Goal: Understand process/instructions

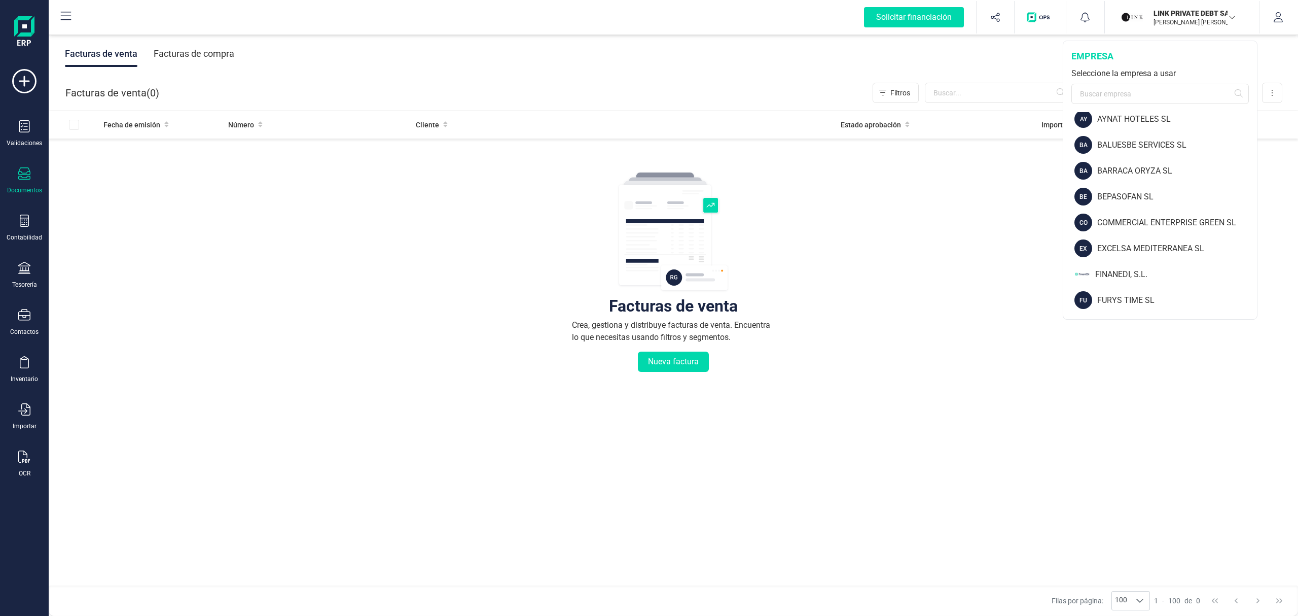
scroll to position [67, 0]
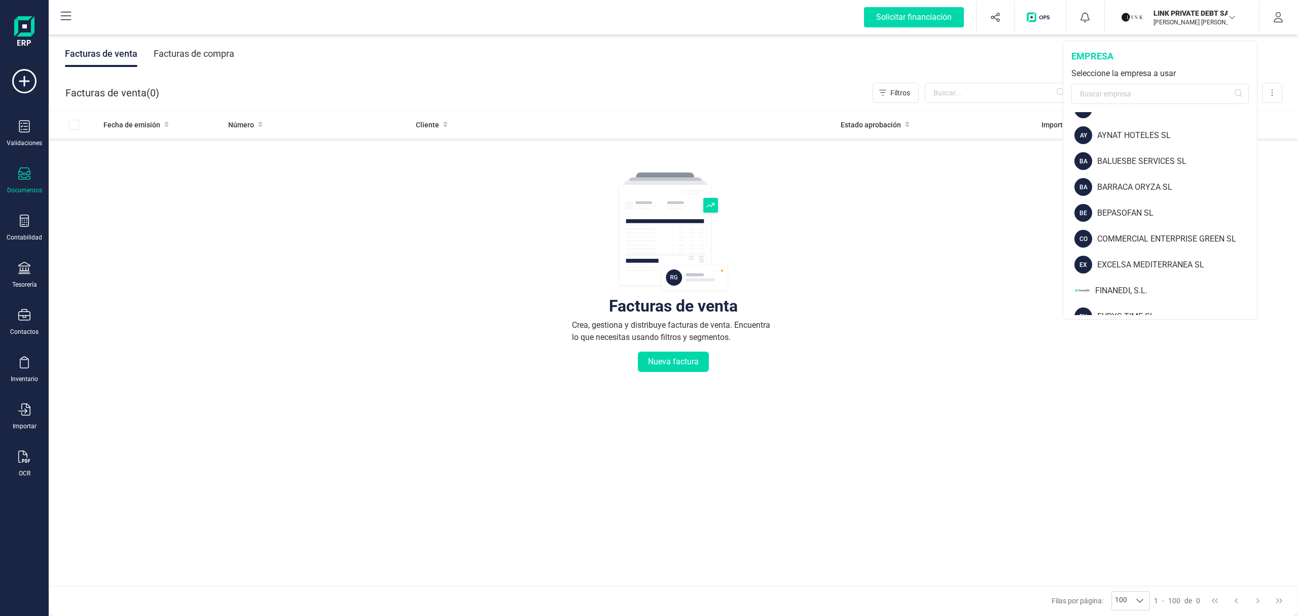
click at [1236, 14] on div "LINK PRIVATE DEBT [PERSON_NAME] [PERSON_NAME]" at bounding box center [1178, 17] width 122 height 22
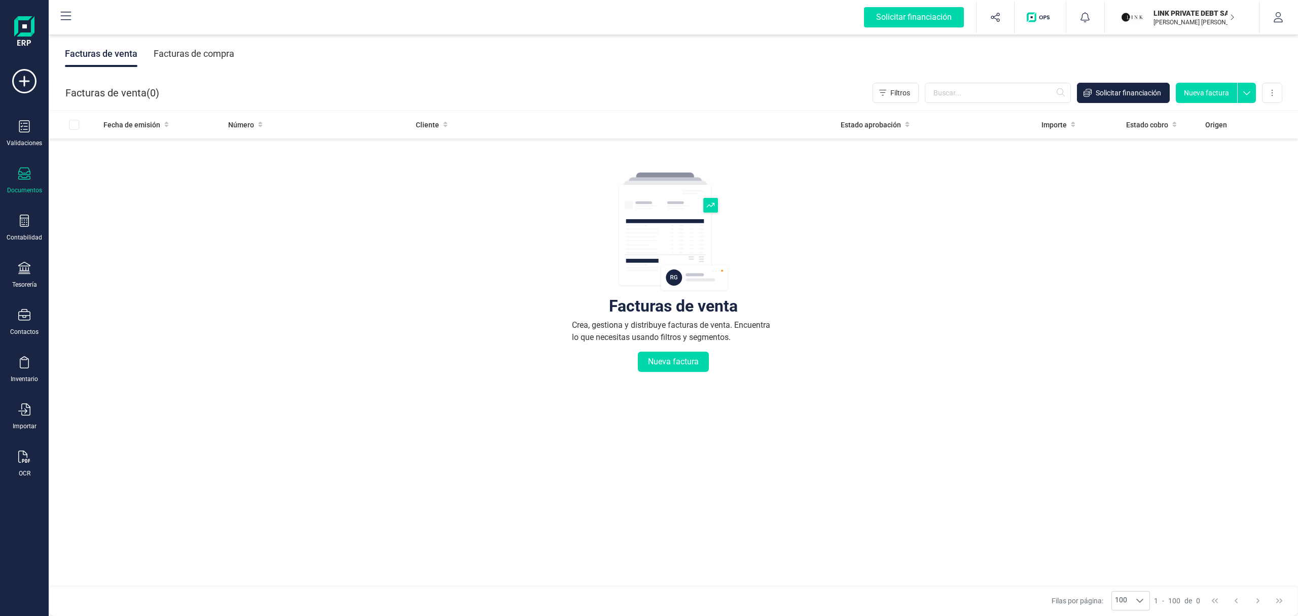
click at [1236, 14] on div "LINK PRIVATE DEBT [PERSON_NAME] [PERSON_NAME]" at bounding box center [1178, 17] width 122 height 22
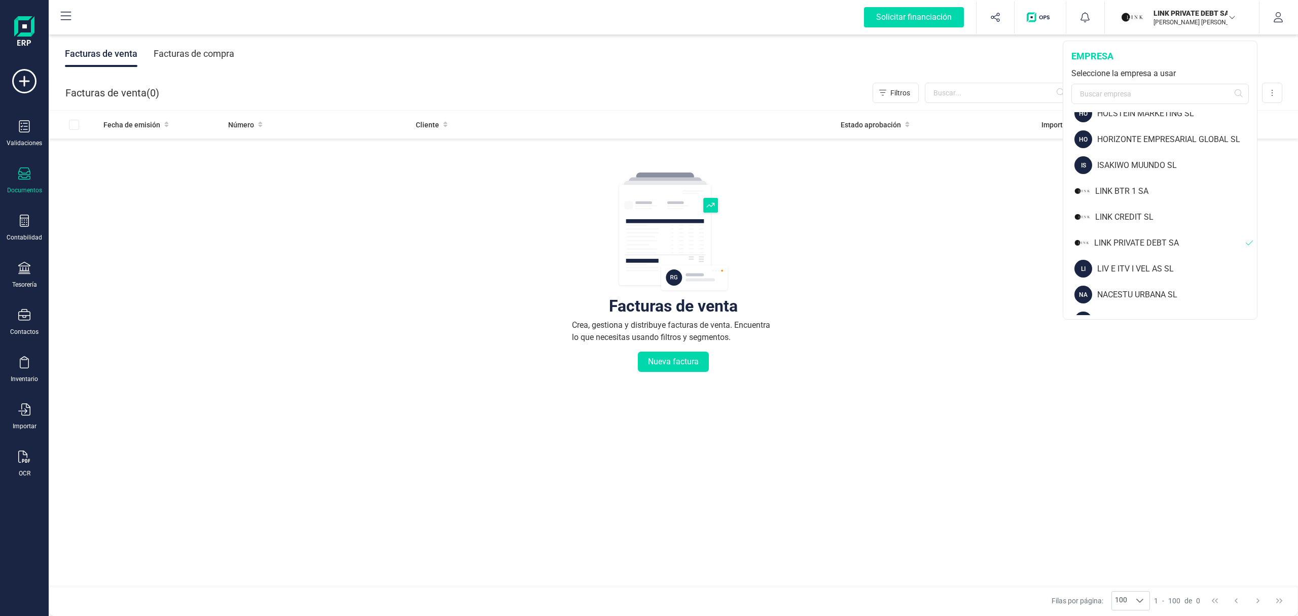
scroll to position [396, 0]
drag, startPoint x: 978, startPoint y: 228, endPoint x: 1005, endPoint y: 182, distance: 53.2
click at [978, 228] on div "Facturas de venta Crea, gestiona y distribuye facturas de venta. Encuentra lo q…" at bounding box center [673, 333] width 1209 height 381
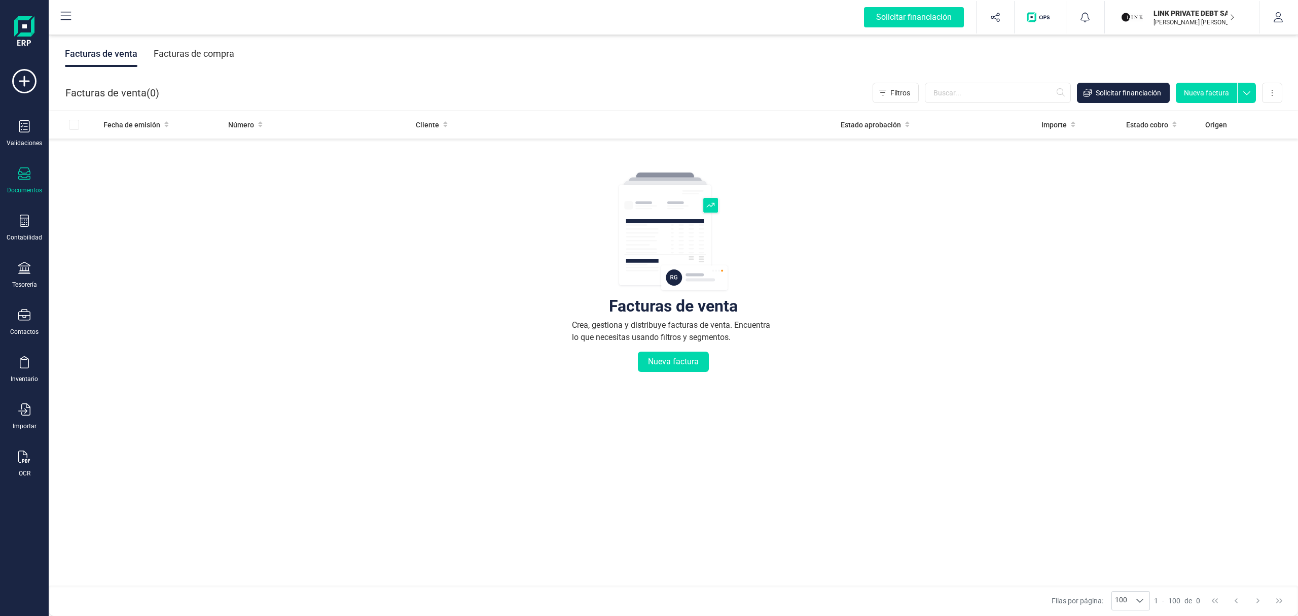
click at [1227, 17] on p "LINK PRIVATE DEBT SA" at bounding box center [1194, 13] width 81 height 10
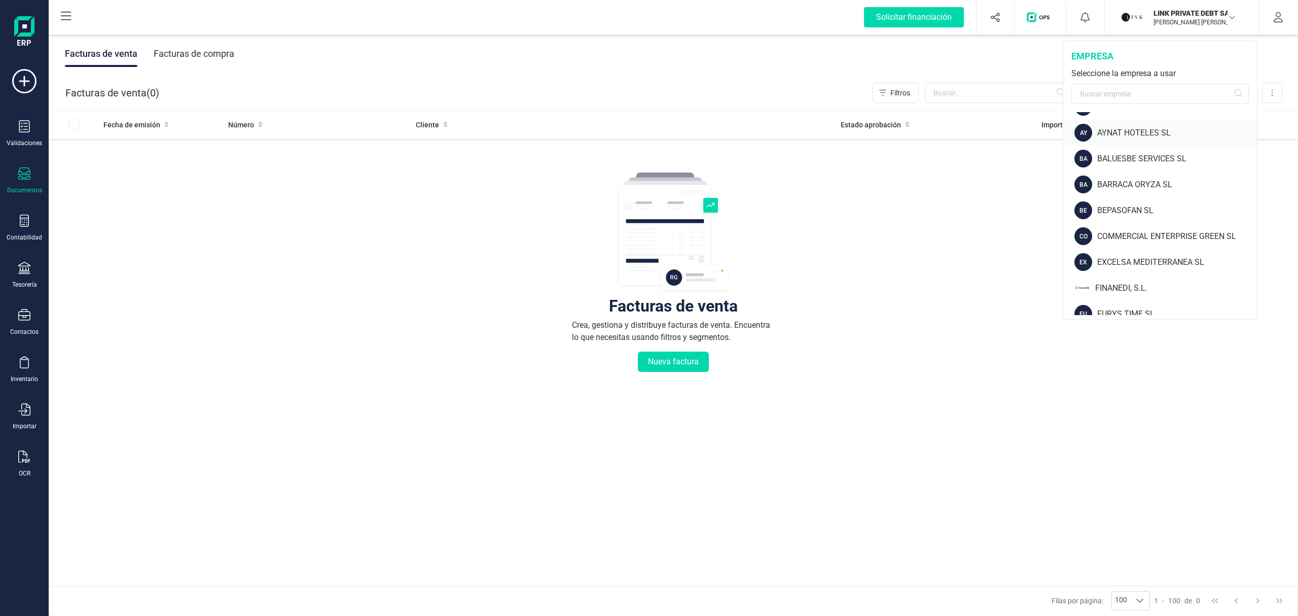
scroll to position [135, 0]
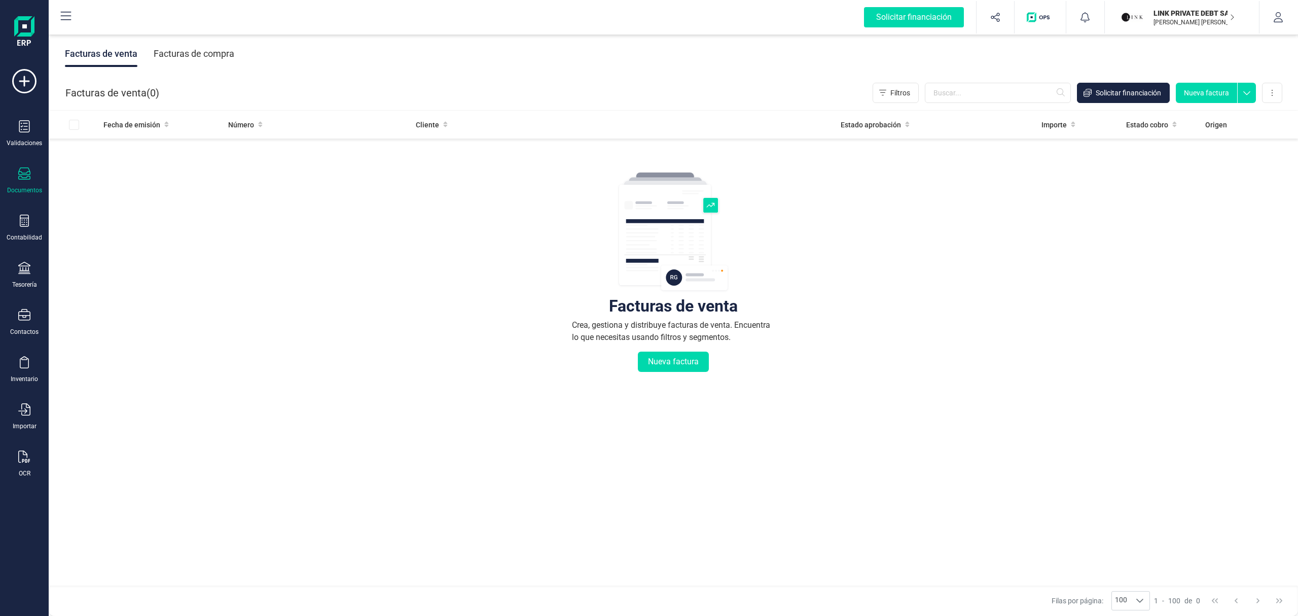
click at [1022, 191] on div "Facturas de venta Crea, gestiona y distribuye facturas de venta. Encuentra lo q…" at bounding box center [673, 333] width 1209 height 381
click at [1192, 10] on p "LINK PRIVATE DEBT SA" at bounding box center [1194, 13] width 81 height 10
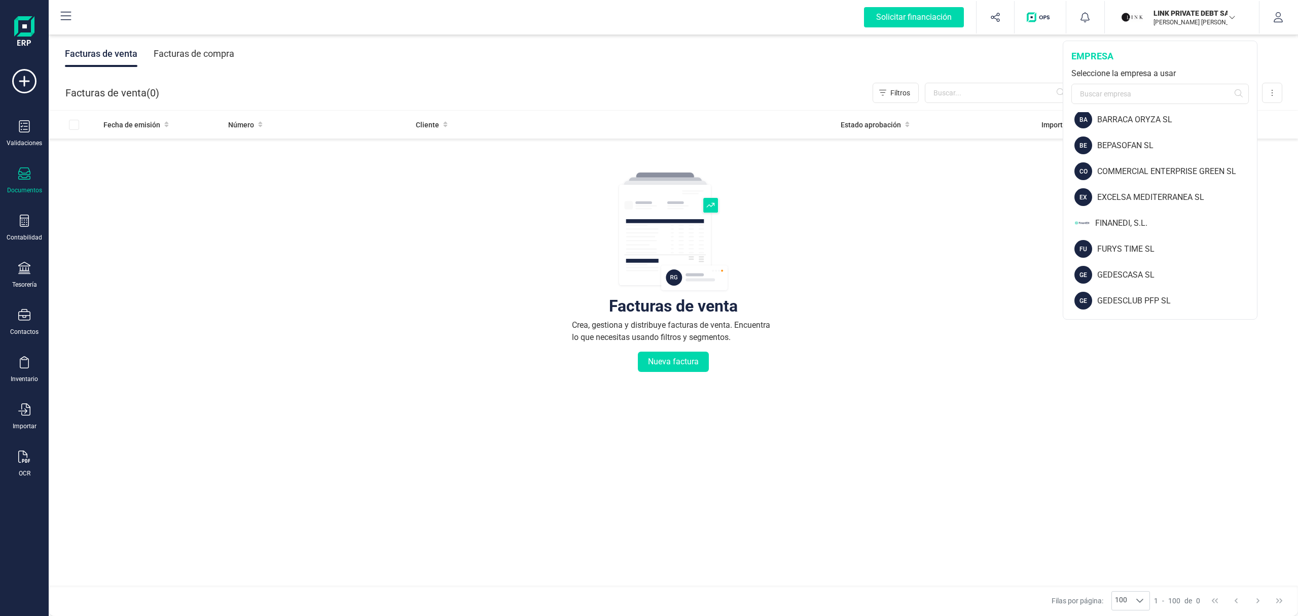
click at [1171, 363] on div "Facturas de venta Crea, gestiona y distribuye facturas de venta. Encuentra lo q…" at bounding box center [673, 333] width 1209 height 381
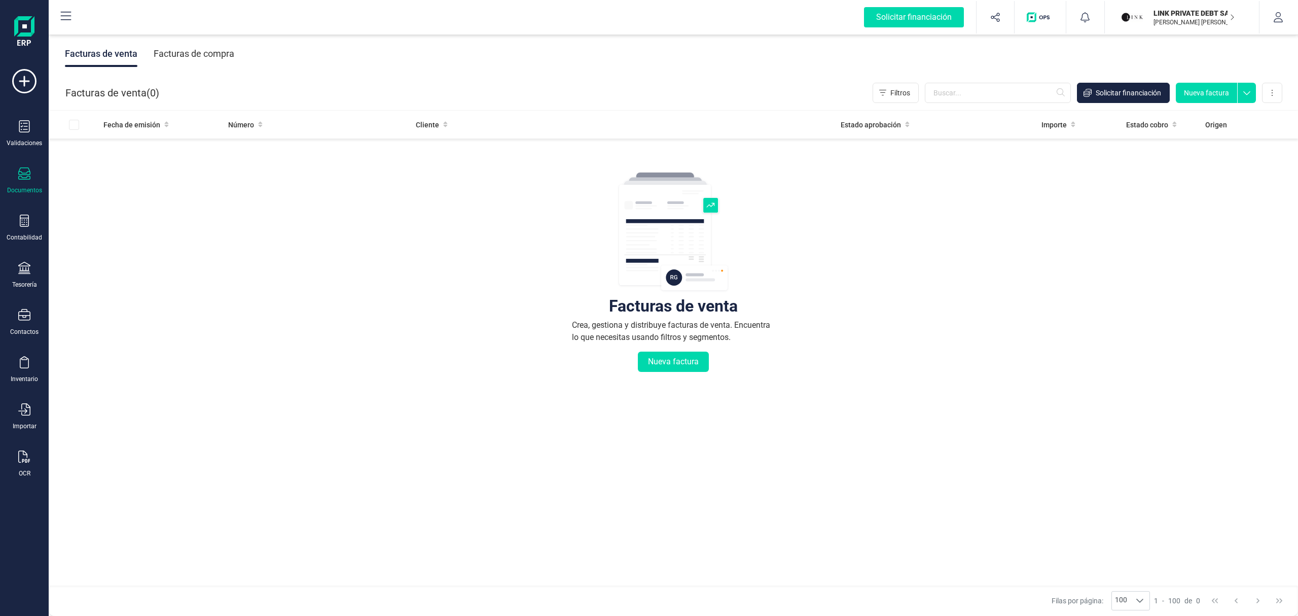
click at [1216, 27] on div "LINK PRIVATE DEBT [PERSON_NAME] [PERSON_NAME]" at bounding box center [1189, 17] width 78 height 22
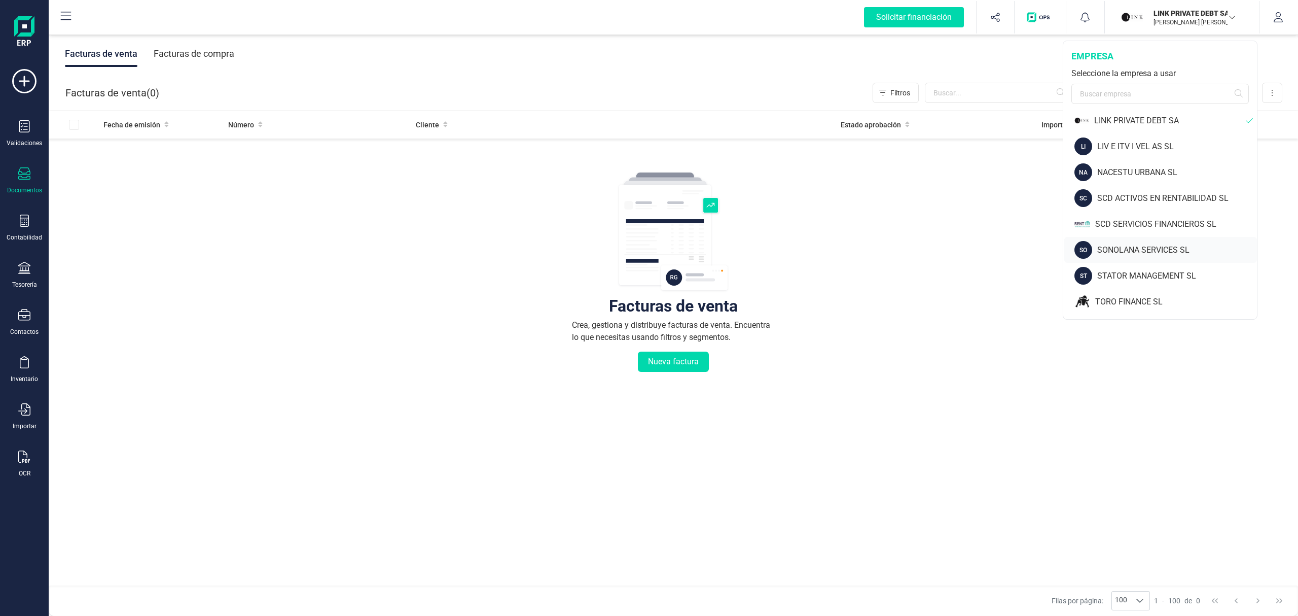
scroll to position [464, 0]
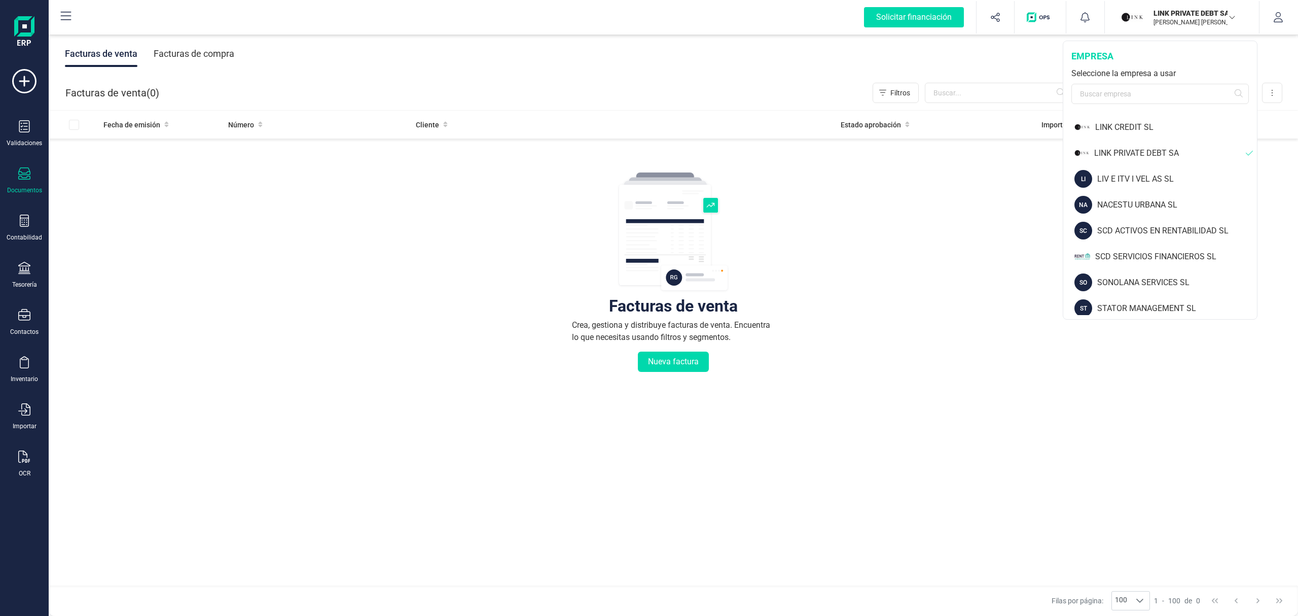
click at [913, 212] on div "Facturas de venta Crea, gestiona y distribuye facturas de venta. Encuentra lo q…" at bounding box center [673, 333] width 1209 height 381
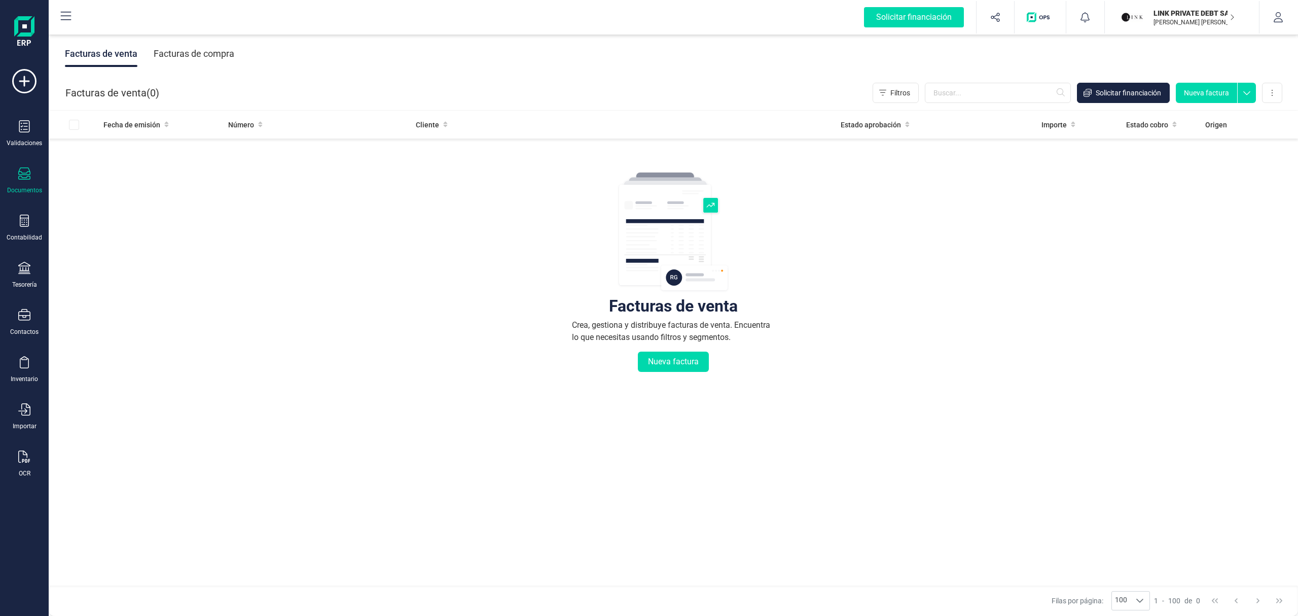
click at [864, 313] on div "Facturas de venta Crea, gestiona y distribuye facturas de venta. Encuentra lo q…" at bounding box center [673, 333] width 1209 height 381
drag, startPoint x: 913, startPoint y: 250, endPoint x: 769, endPoint y: 180, distance: 160.8
click at [913, 250] on div "Facturas de venta Crea, gestiona y distribuye facturas de venta. Encuentra lo q…" at bounding box center [673, 333] width 1209 height 381
